Goal: Find specific page/section: Find specific page/section

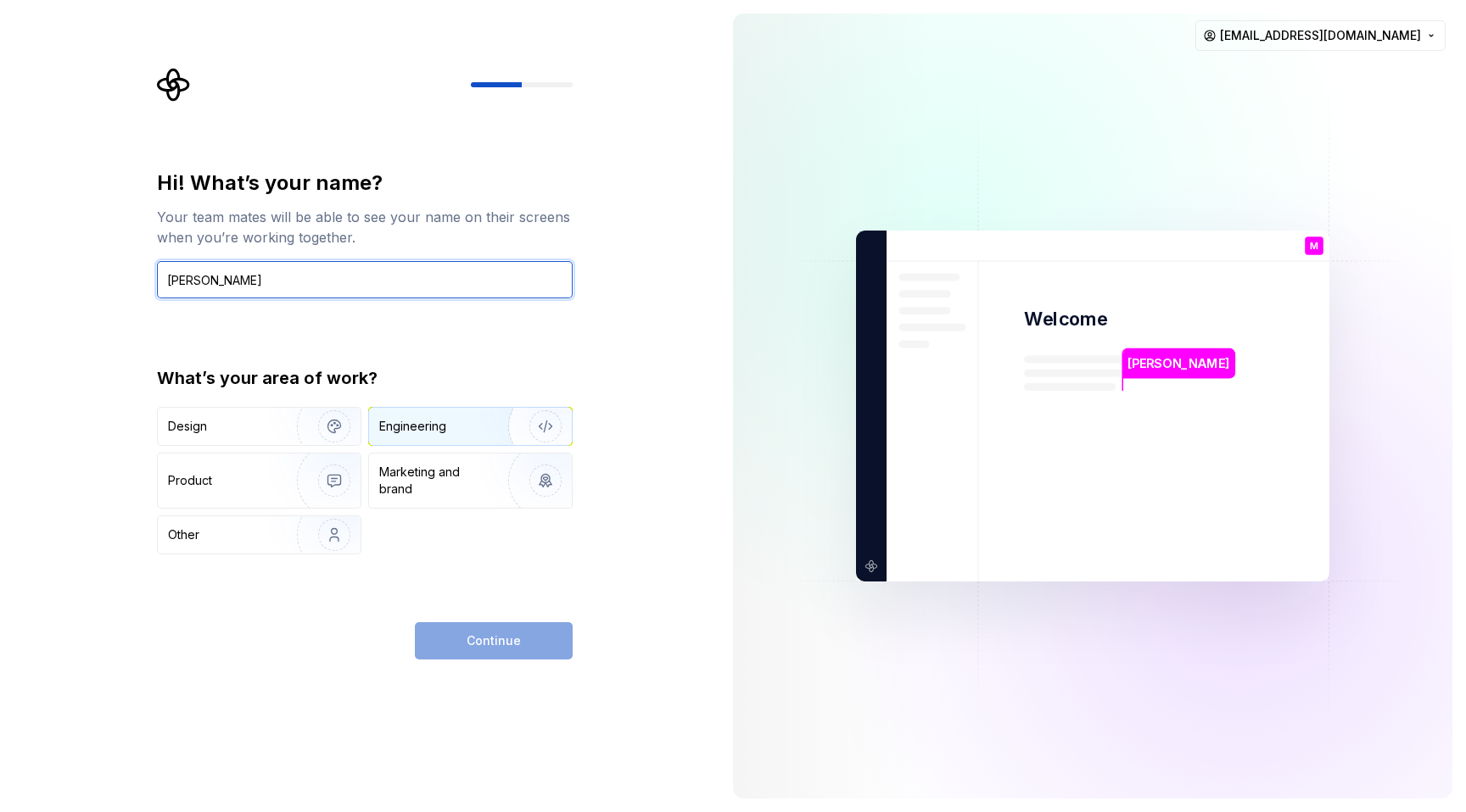
type input "Michael Liquori"
click at [489, 417] on img "button" at bounding box center [534, 426] width 109 height 114
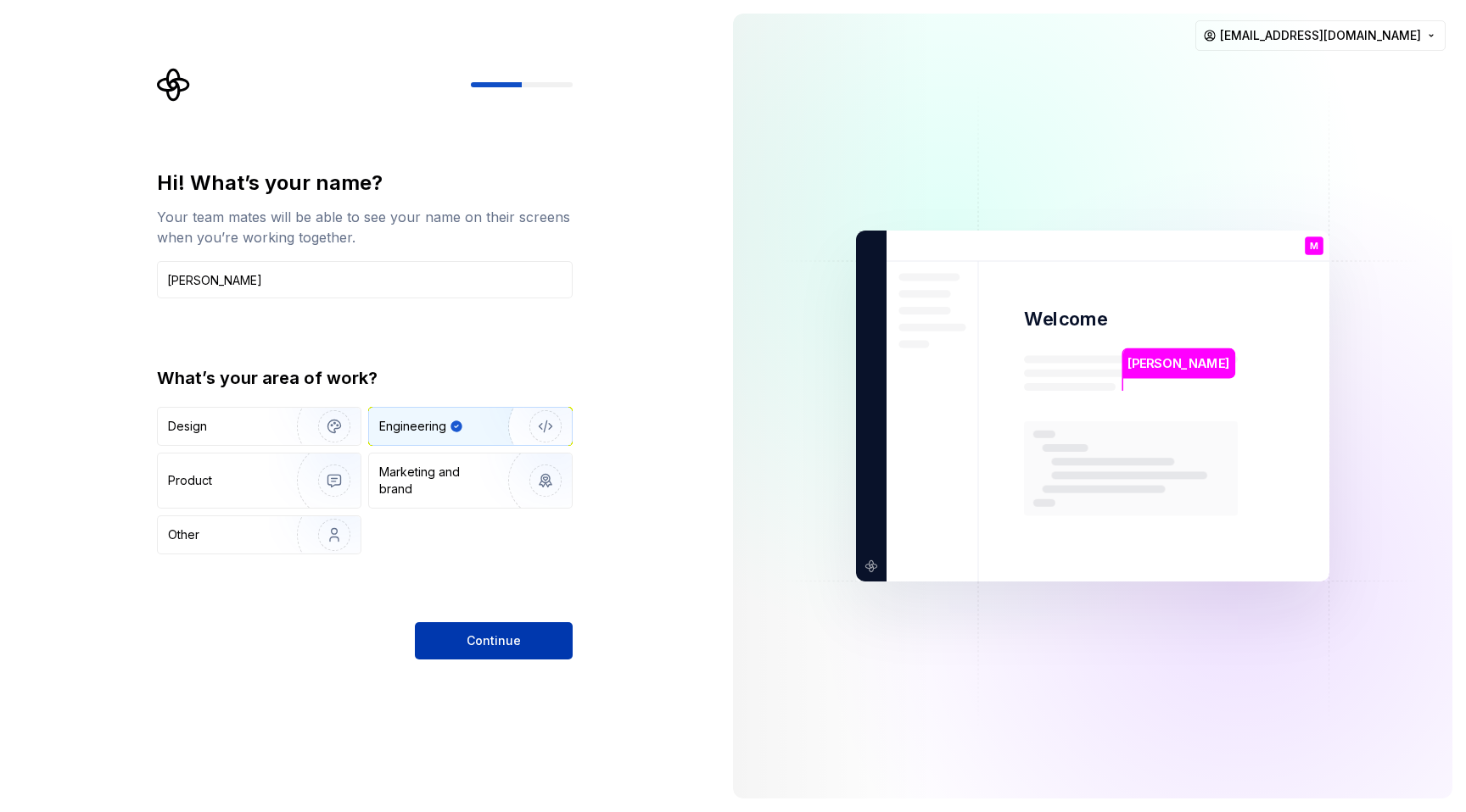
click at [487, 645] on span "Continue" at bounding box center [494, 642] width 54 height 17
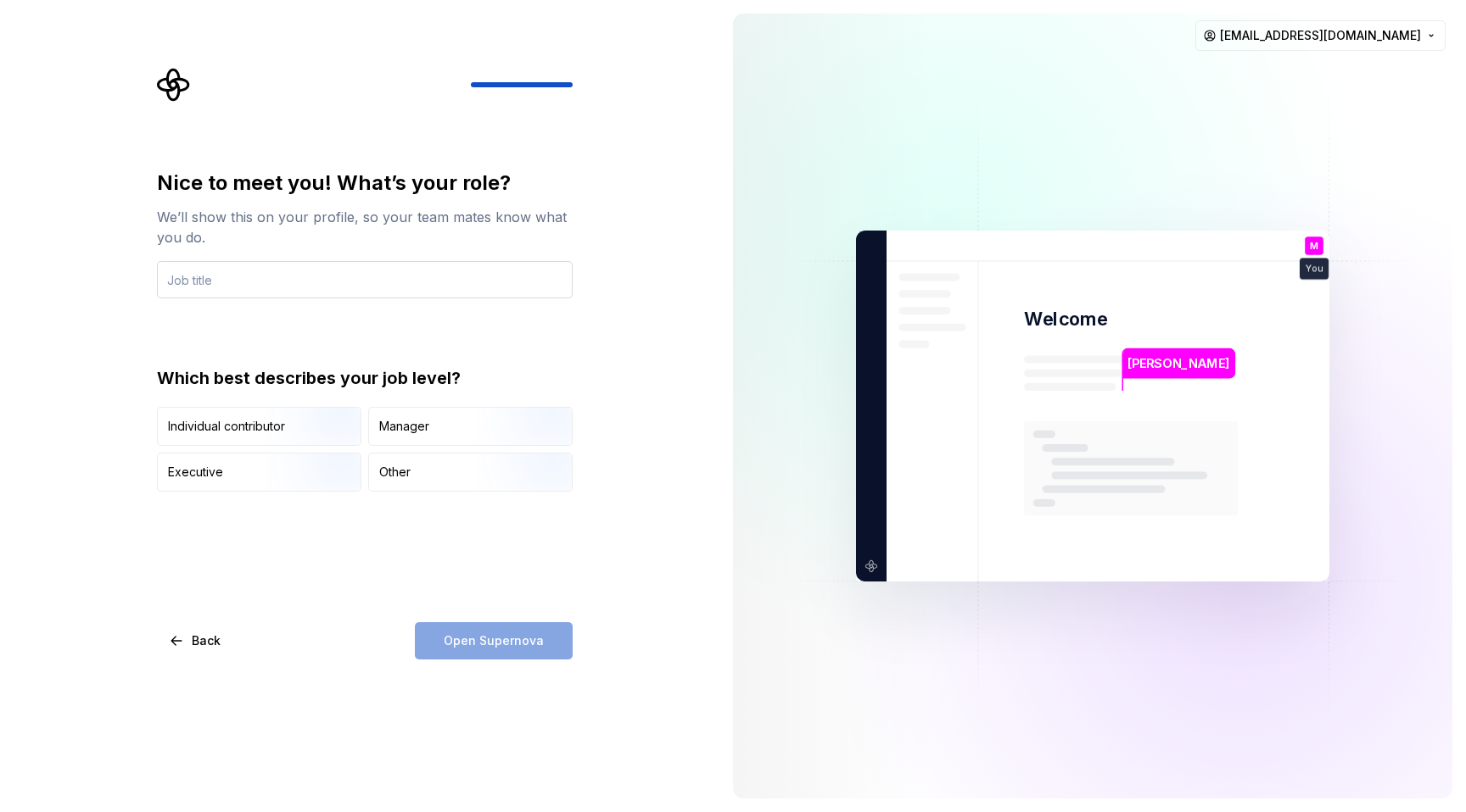
click at [413, 286] on input "text" at bounding box center [364, 279] width 416 height 37
type input "Senior Staff Engineer"
click at [278, 431] on img "button" at bounding box center [320, 448] width 109 height 114
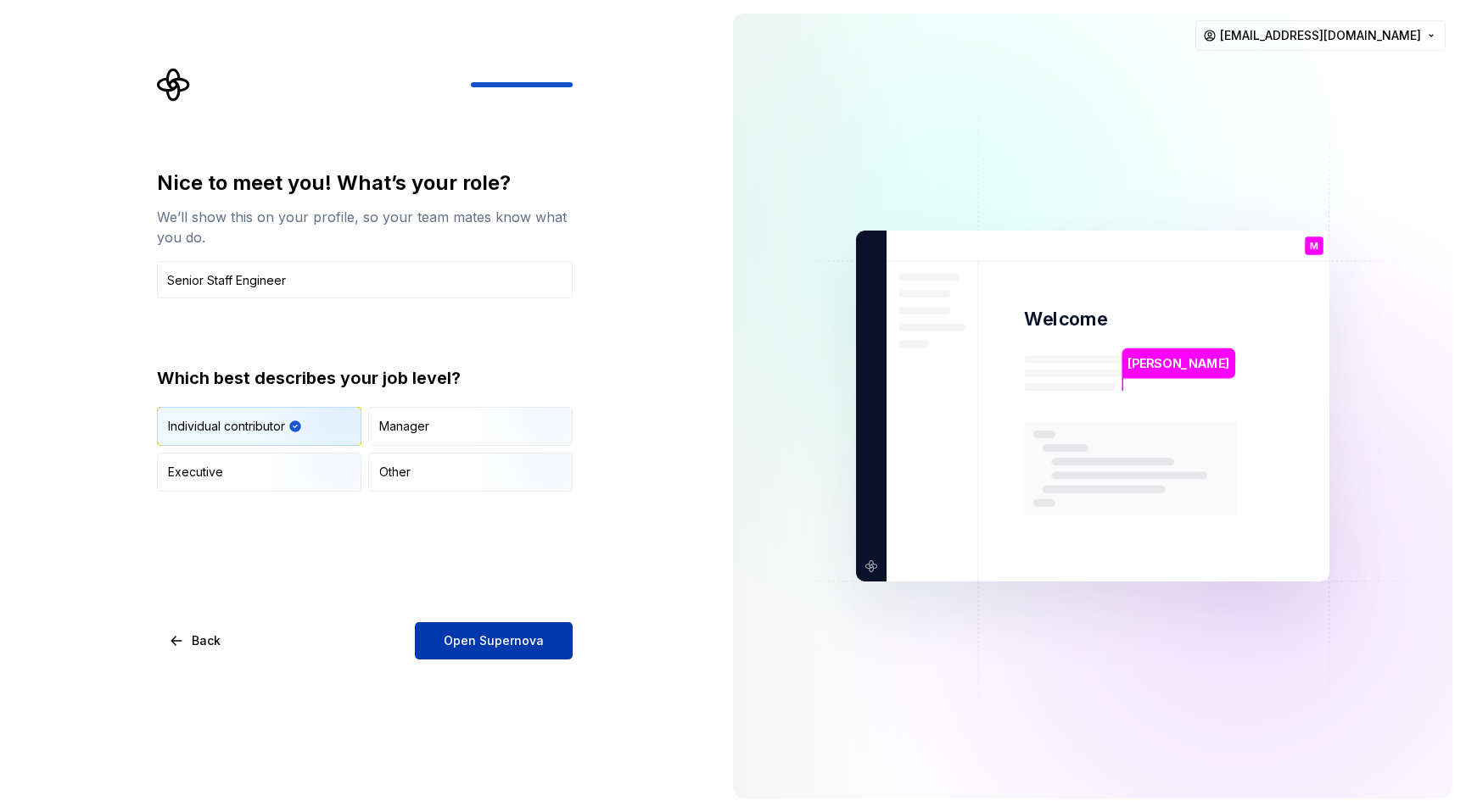
click at [511, 646] on span "Open Supernova" at bounding box center [494, 642] width 100 height 17
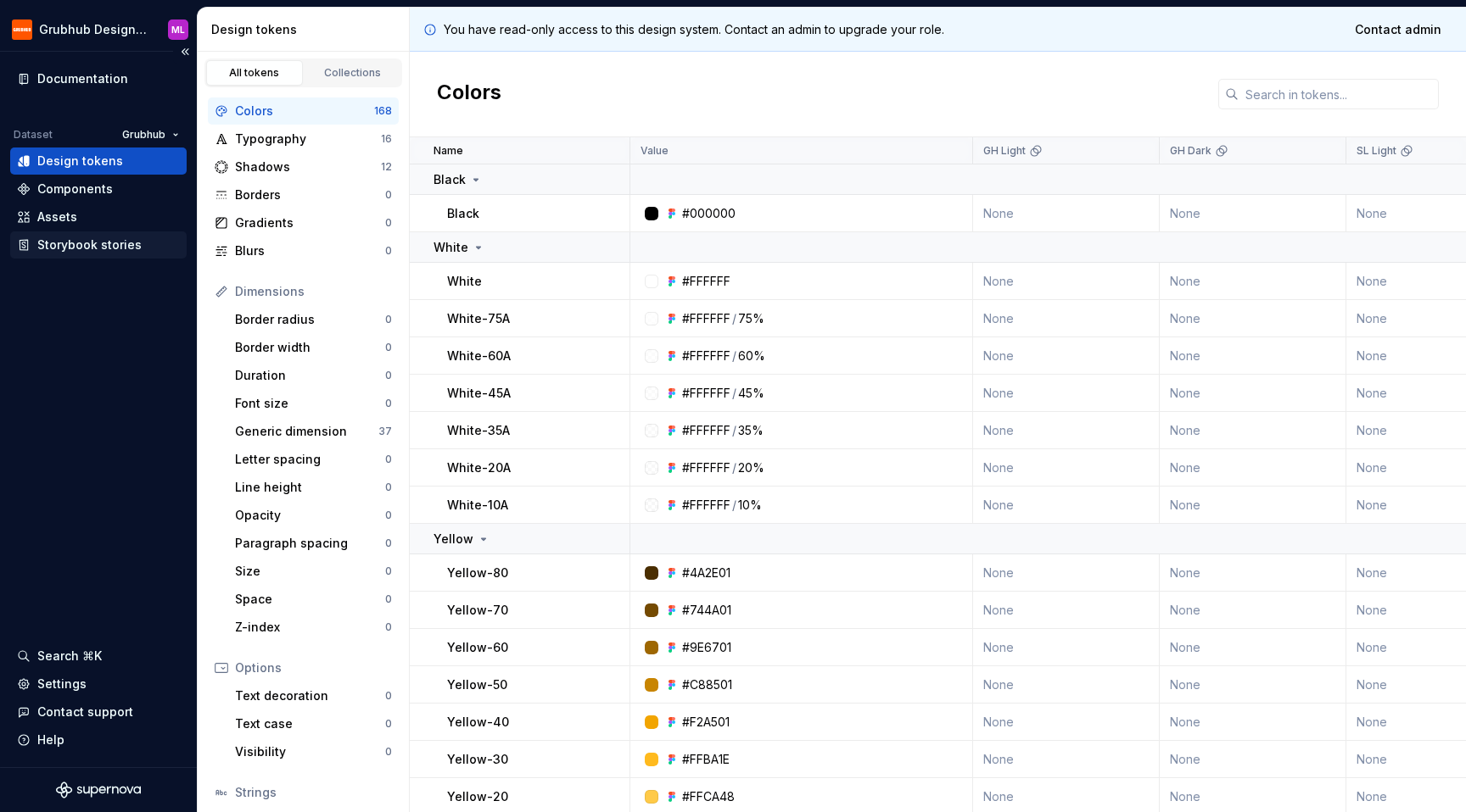
click at [117, 245] on div "Storybook stories" at bounding box center [89, 245] width 104 height 17
